Goal: Information Seeking & Learning: Learn about a topic

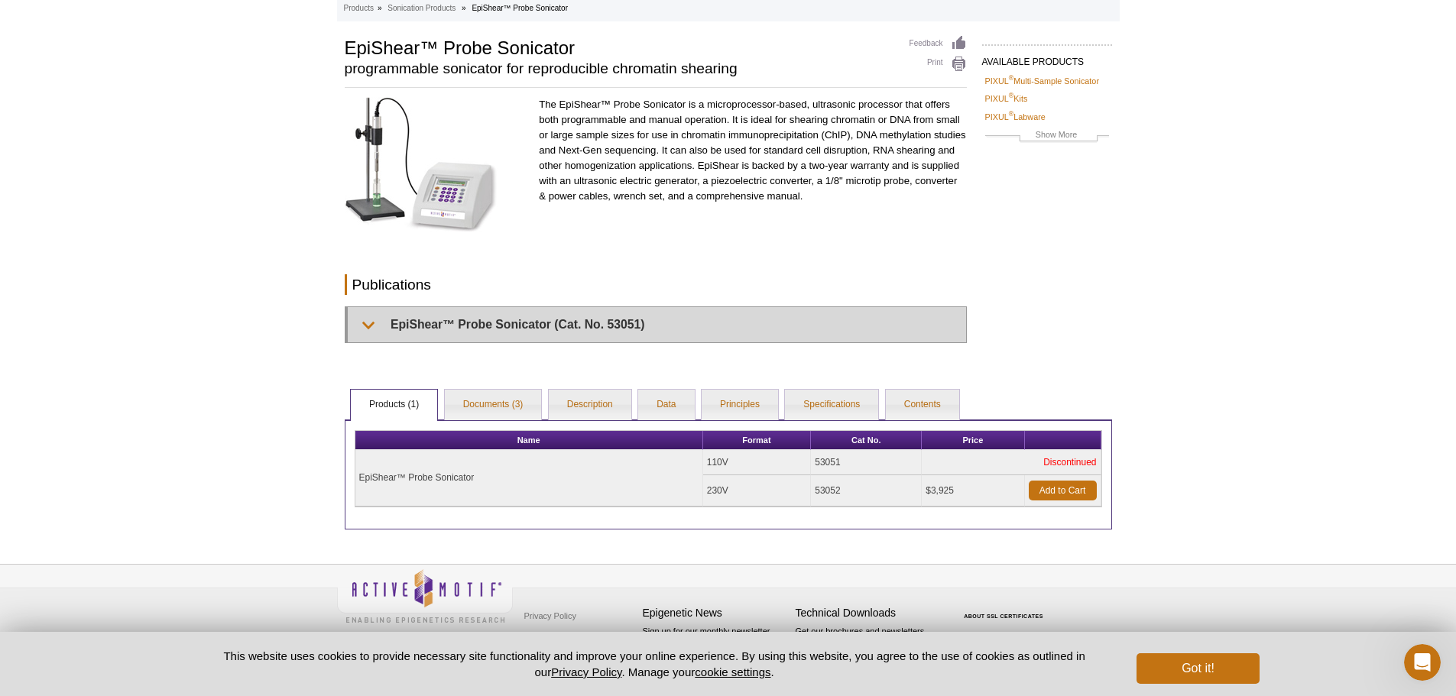
scroll to position [85, 0]
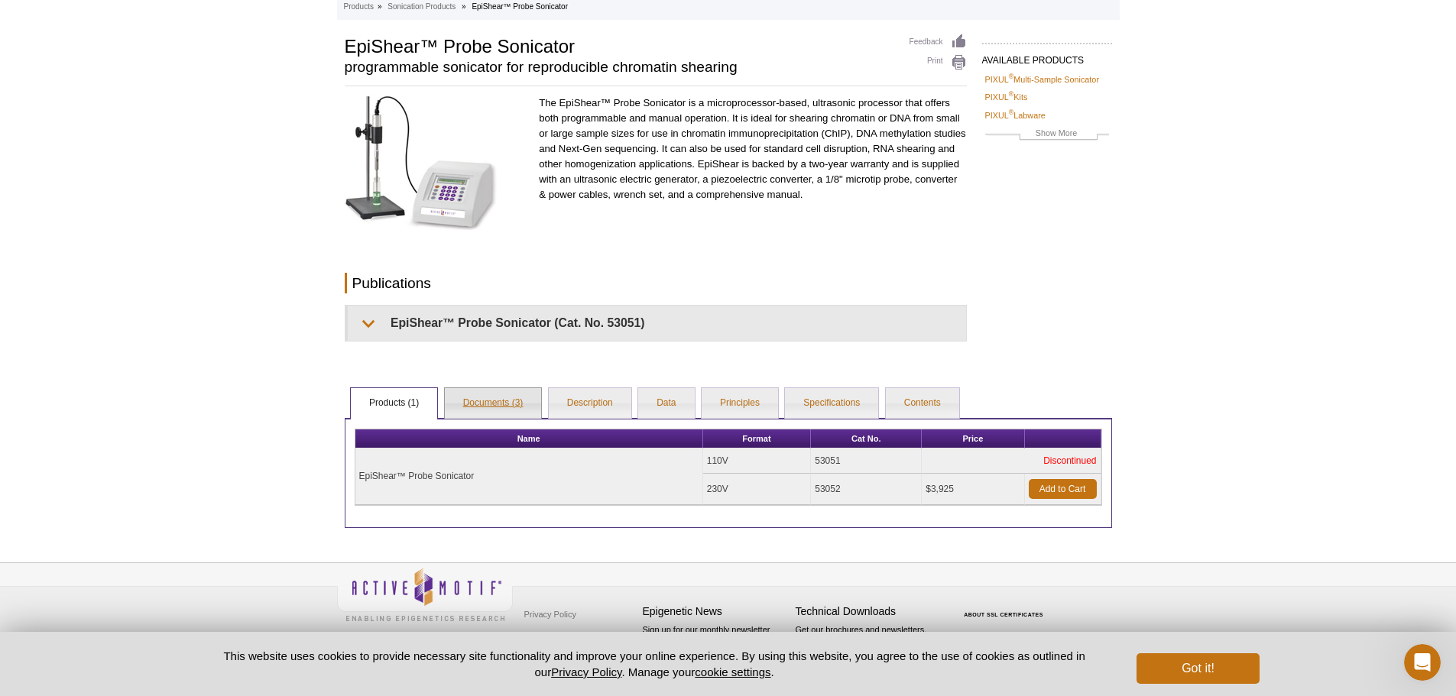
click at [494, 404] on link "Documents (3)" at bounding box center [493, 403] width 97 height 31
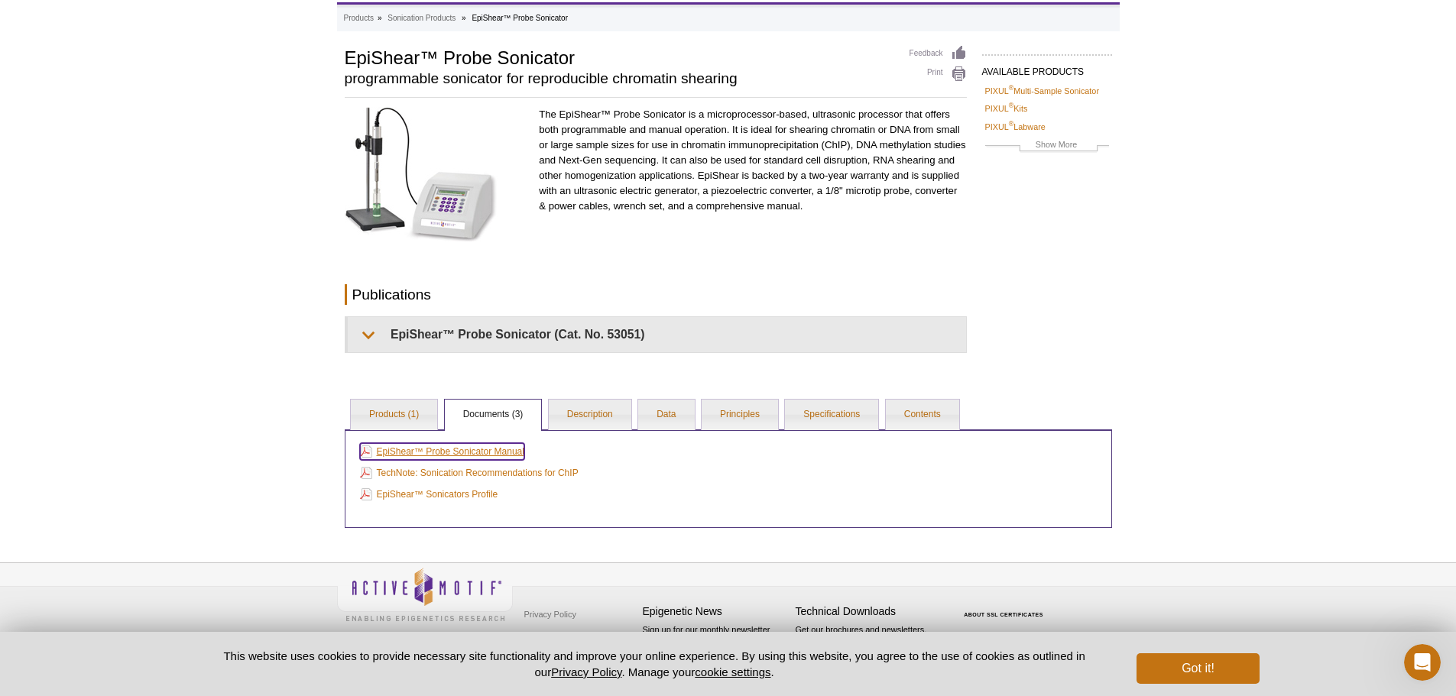
click at [476, 455] on link "EpiShear™ Probe Sonicator Manual" at bounding box center [442, 451] width 164 height 17
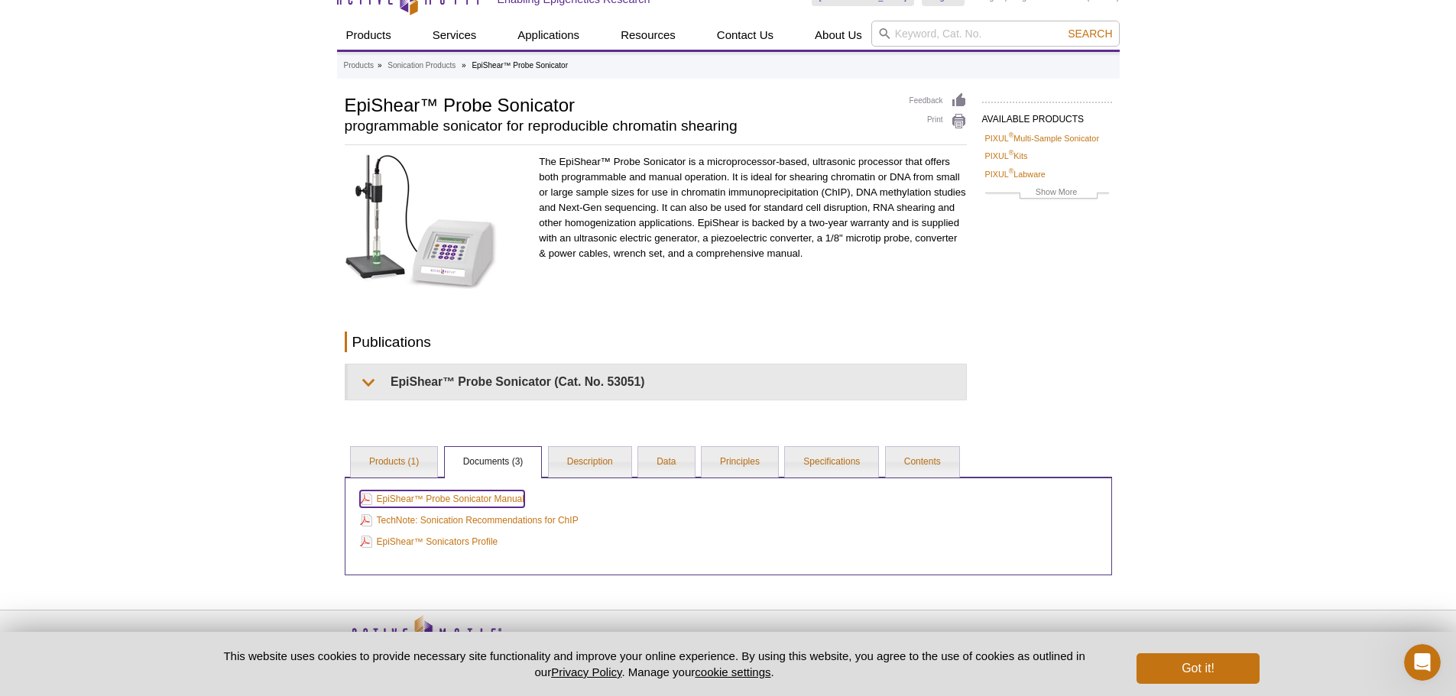
scroll to position [0, 0]
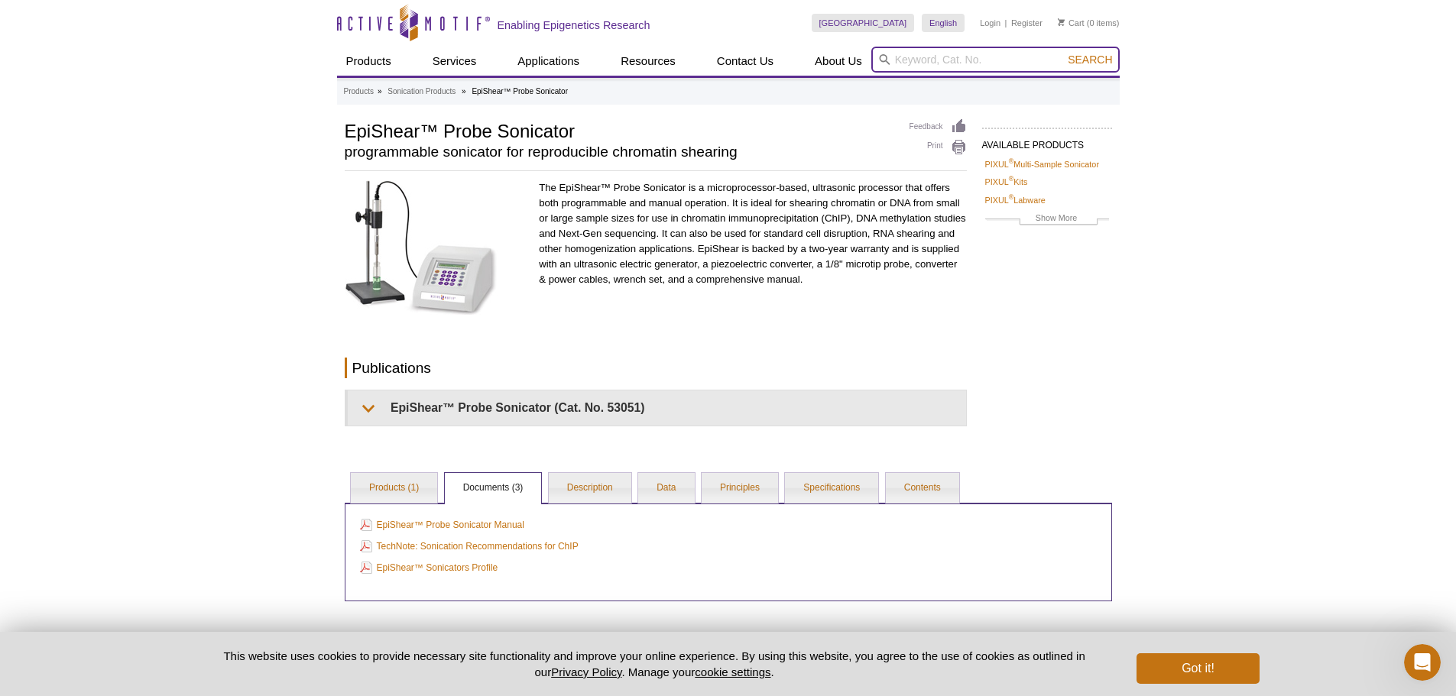
drag, startPoint x: 950, startPoint y: 53, endPoint x: 957, endPoint y: 58, distance: 8.7
click at [950, 53] on input "search" at bounding box center [995, 60] width 248 height 26
type input "chip enzyme"
click at [1063, 53] on button "Search" at bounding box center [1089, 60] width 53 height 14
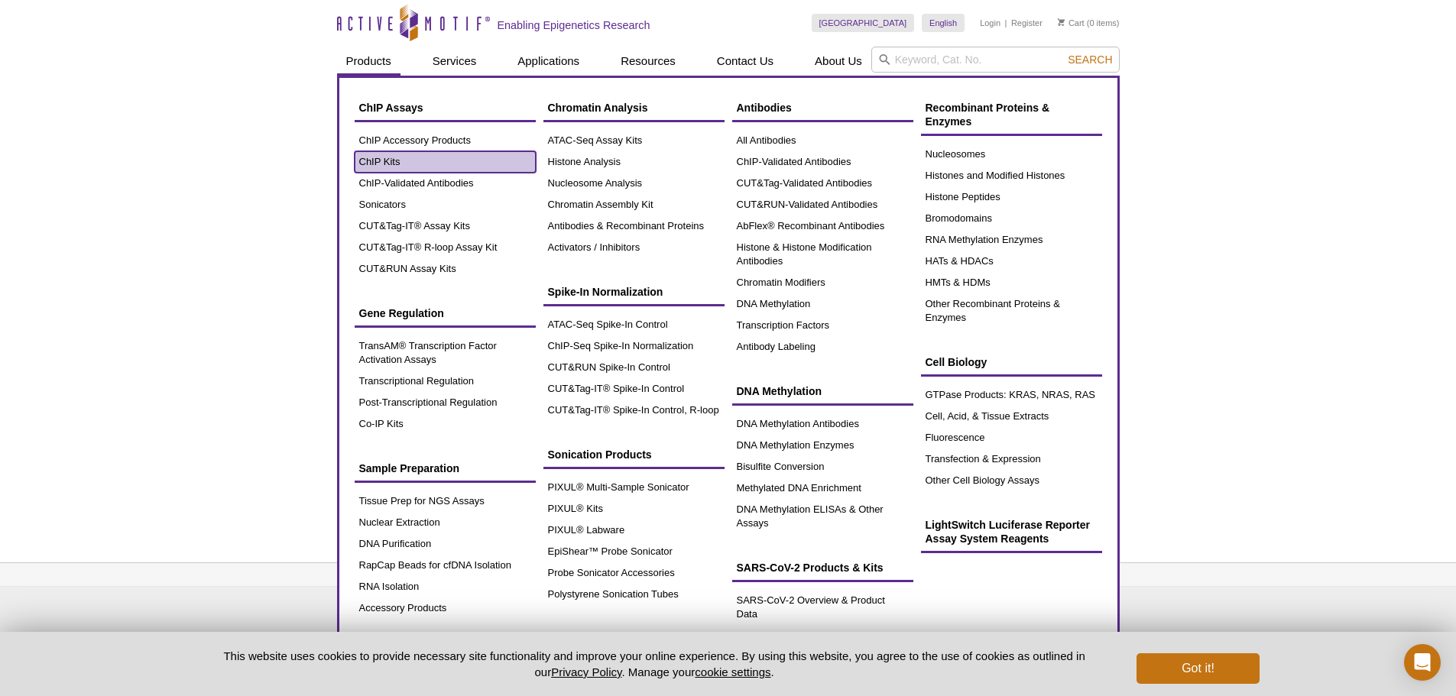
click at [388, 156] on link "ChIP Kits" at bounding box center [445, 161] width 181 height 21
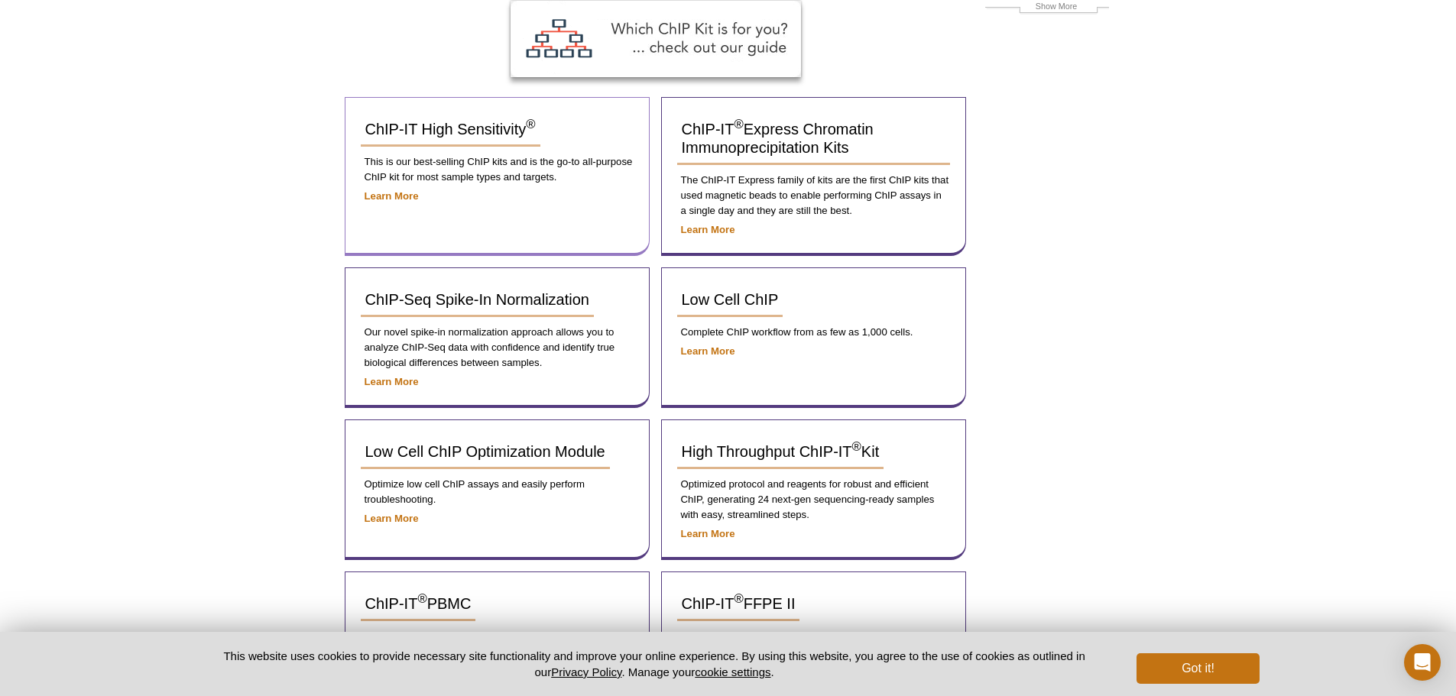
scroll to position [229, 0]
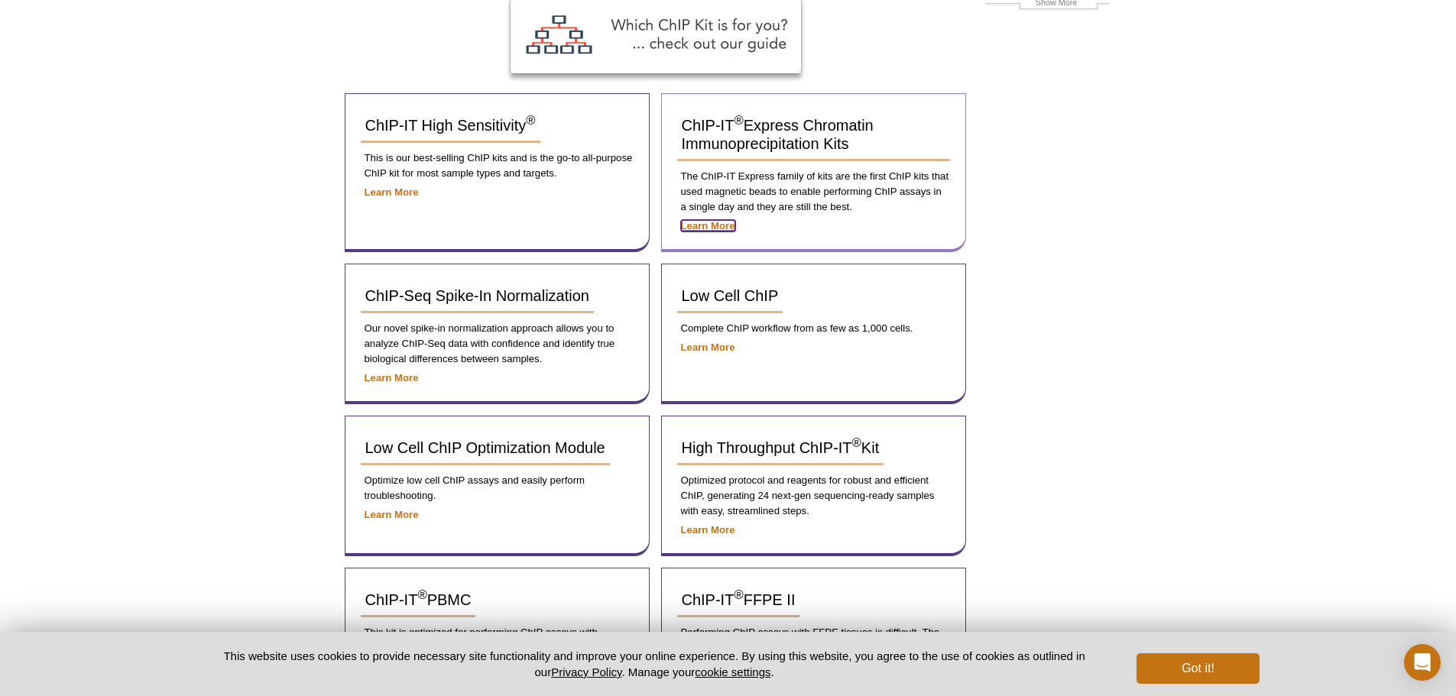
click at [708, 226] on strong "Learn More" at bounding box center [708, 225] width 54 height 11
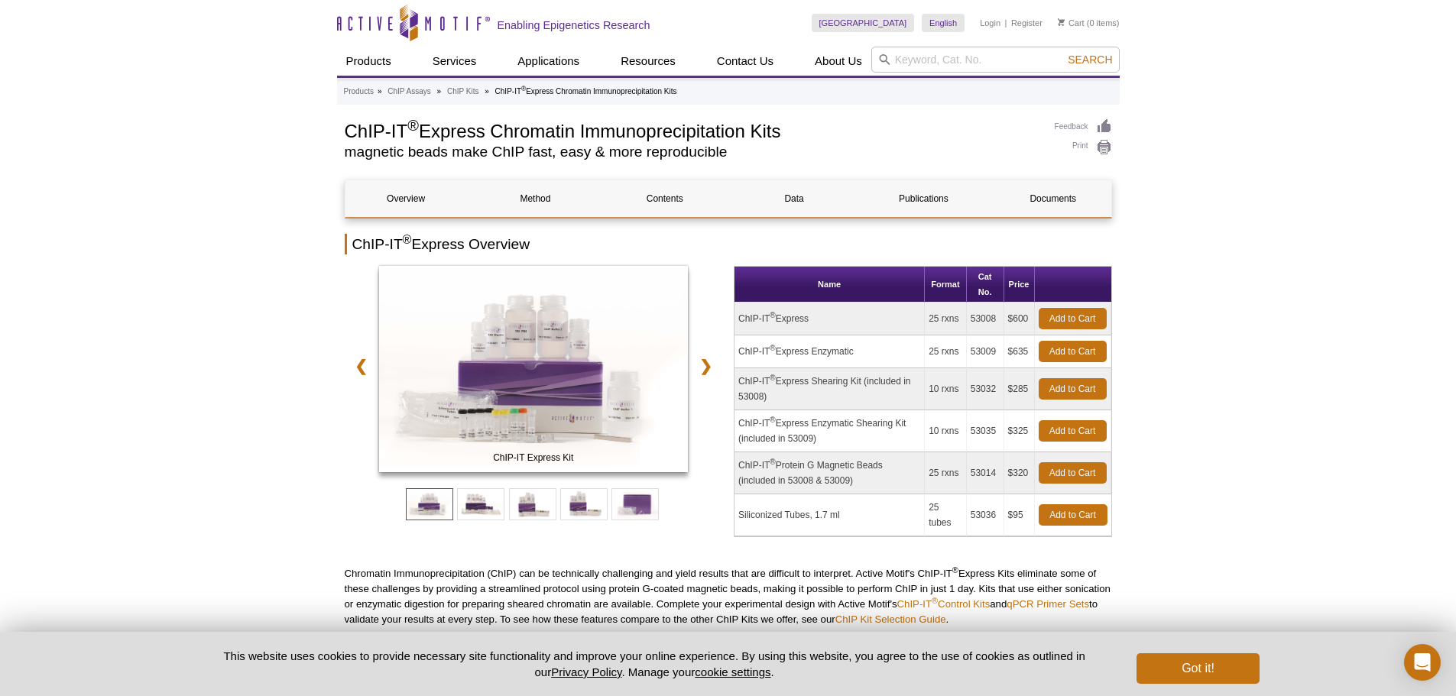
click at [839, 352] on td "ChIP-IT ® Express Enzymatic" at bounding box center [829, 351] width 190 height 33
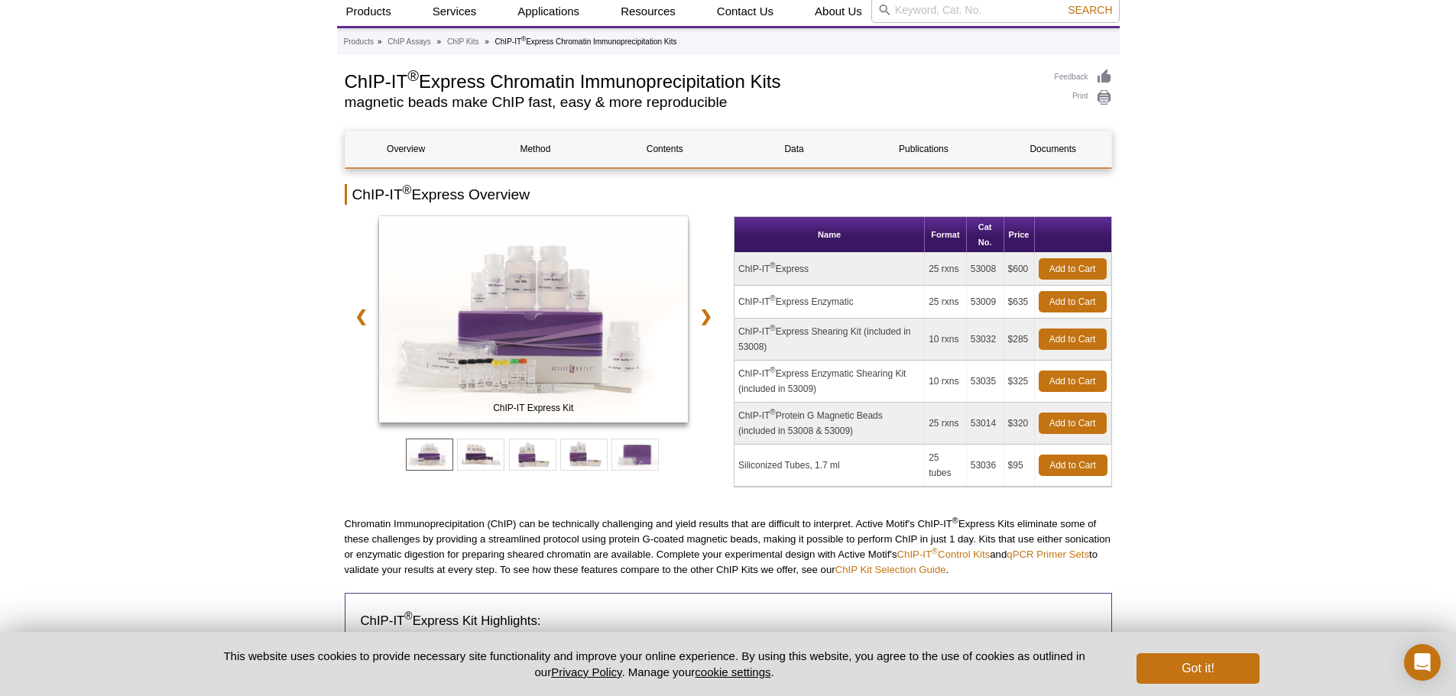
scroll to position [76, 0]
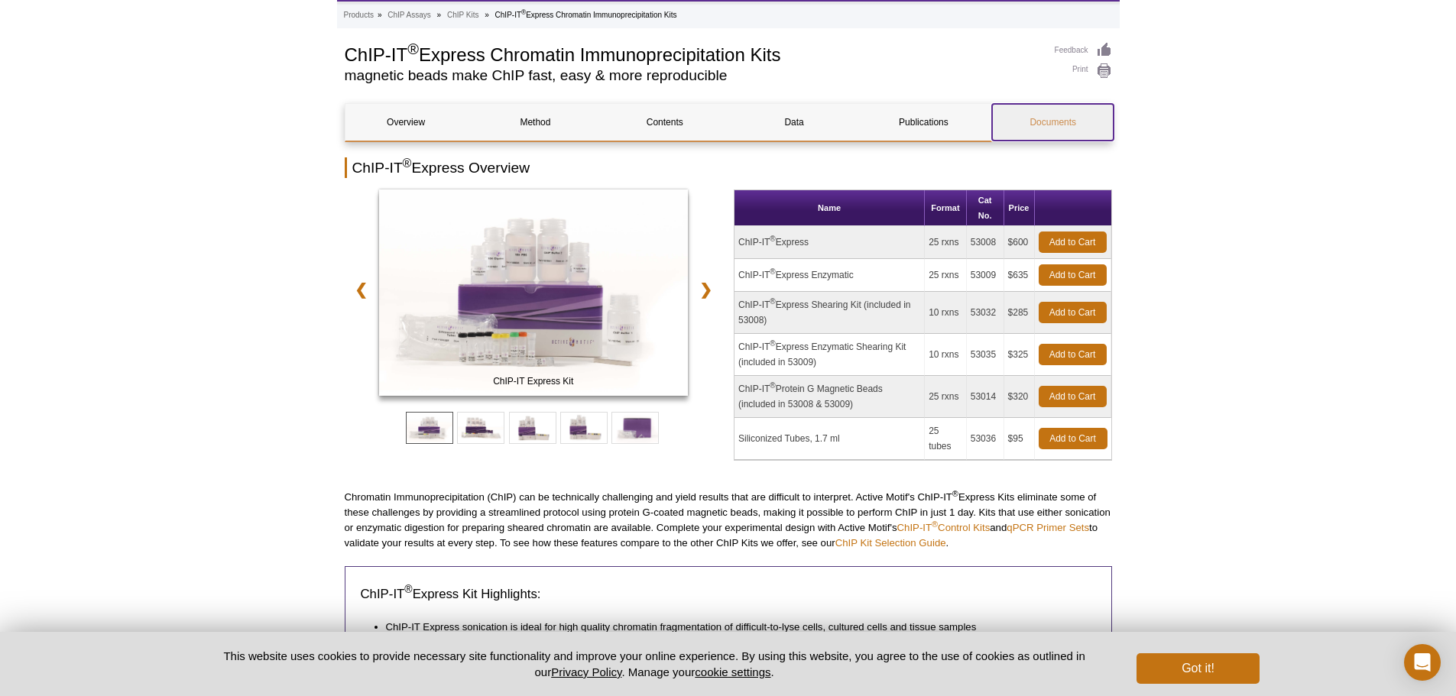
click at [1041, 118] on link "Documents" at bounding box center [1052, 122] width 121 height 37
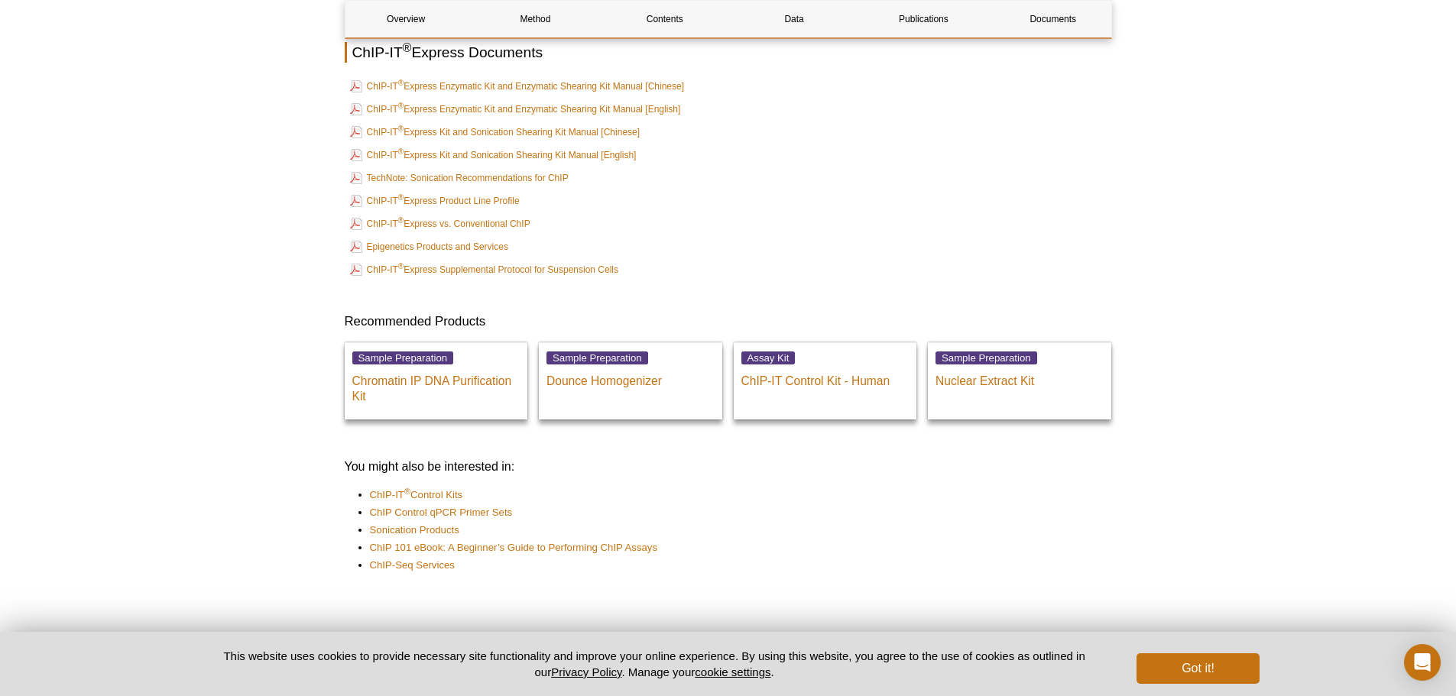
scroll to position [3193, 0]
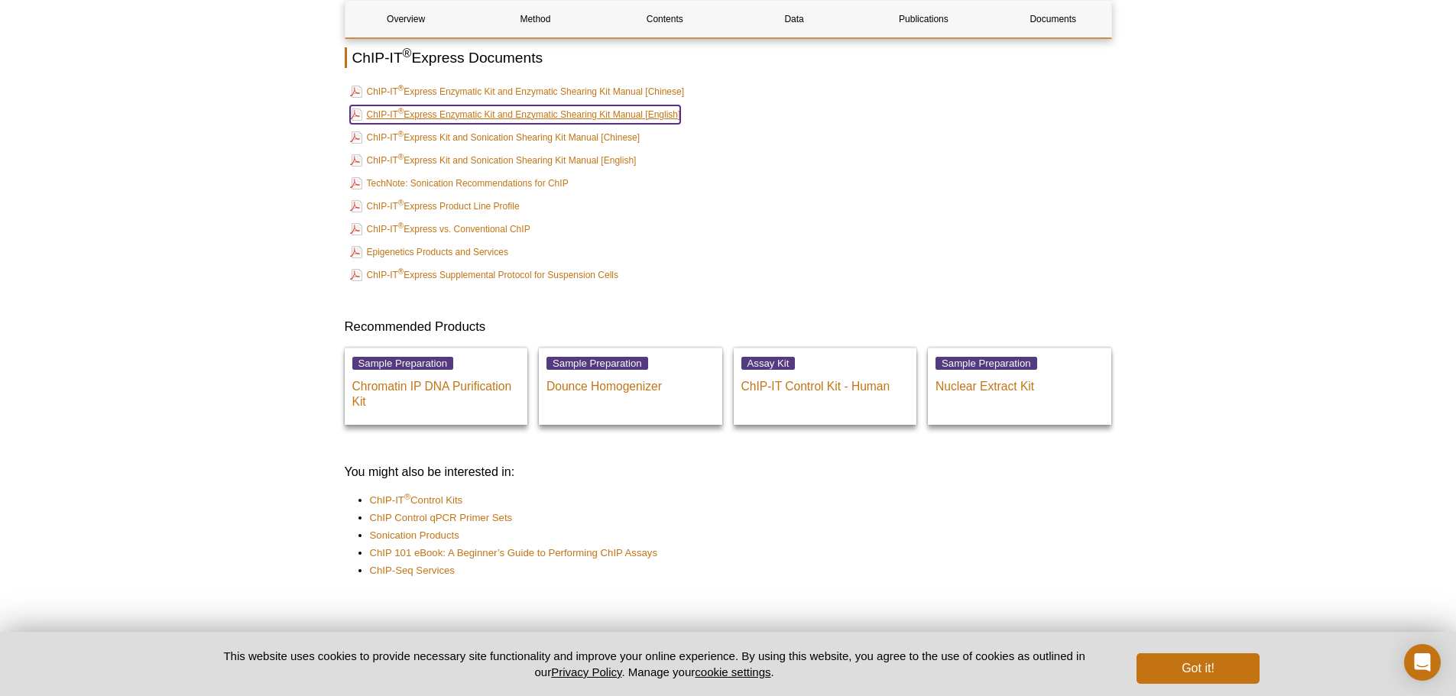
click at [458, 115] on link "ChIP-IT ® Express Enzymatic Kit and Enzymatic Shearing Kit Manual [English]" at bounding box center [515, 114] width 331 height 18
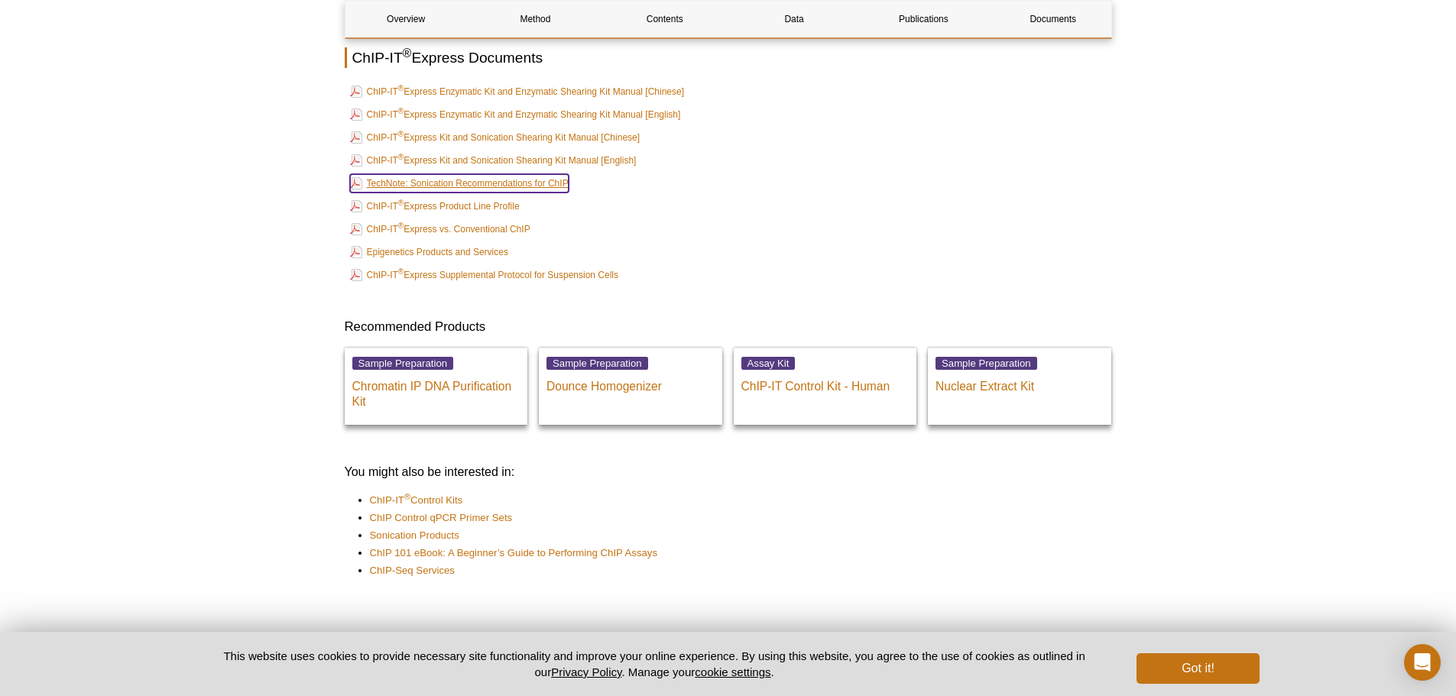
click at [443, 179] on link "TechNote: Sonication Recommendations for ChIP" at bounding box center [459, 183] width 219 height 18
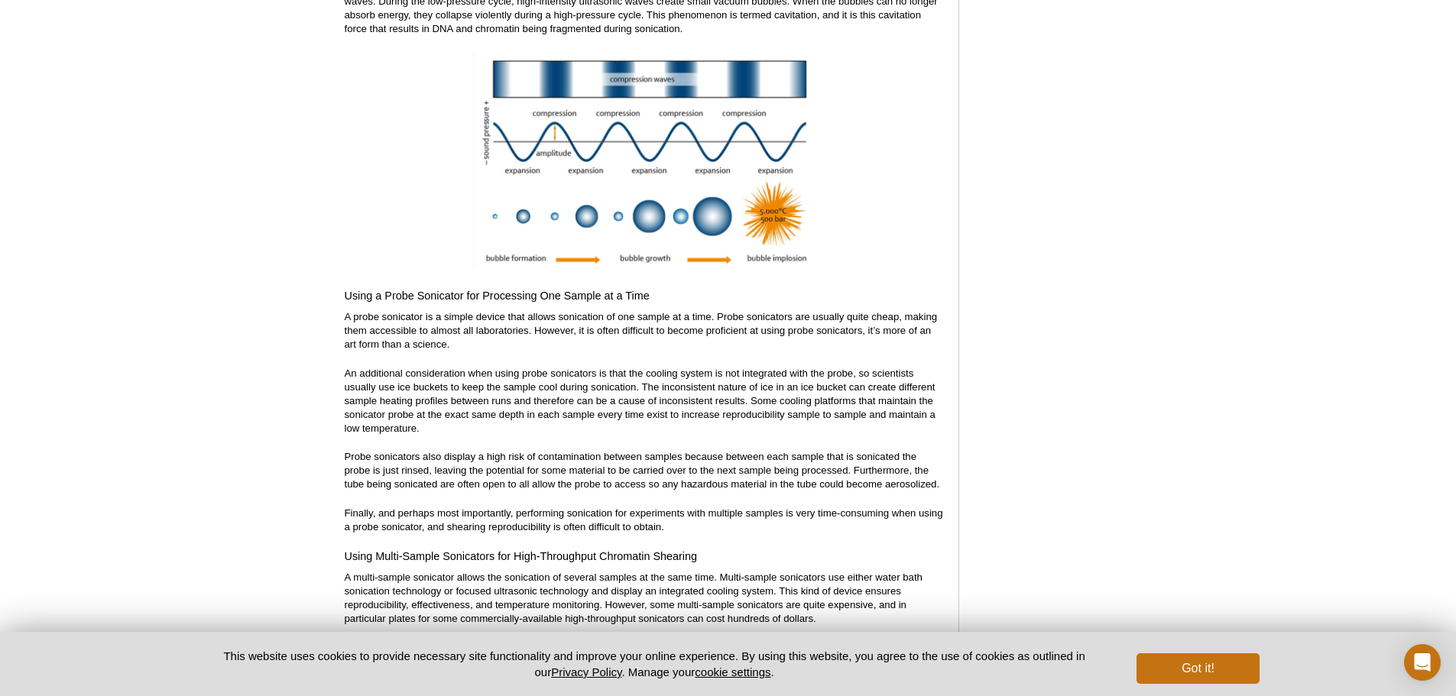
scroll to position [3706, 0]
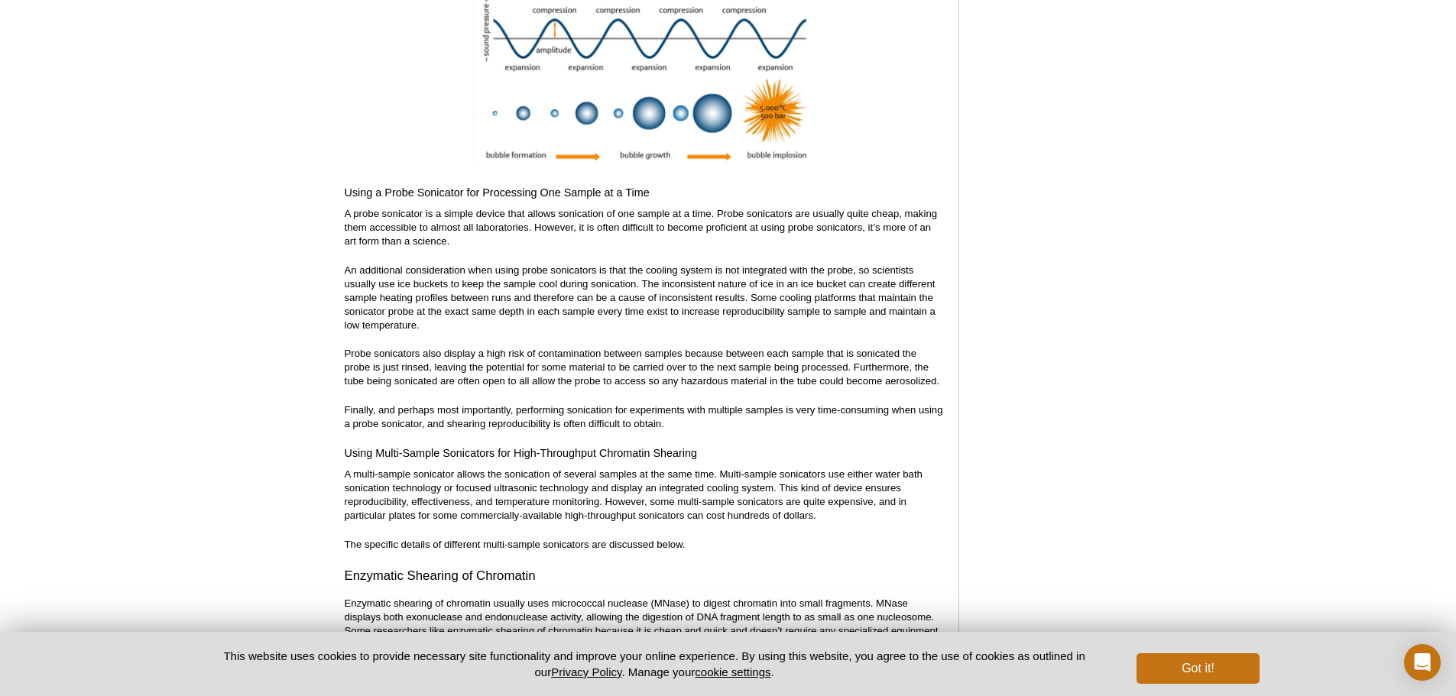
scroll to position [3859, 0]
